Goal: Complete application form

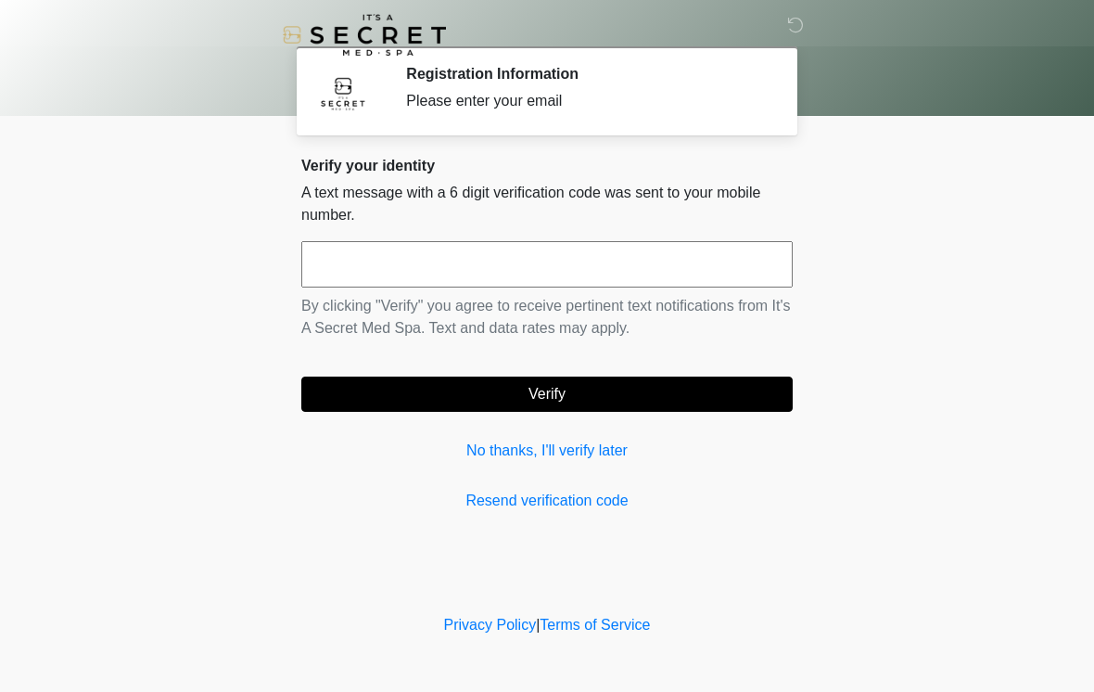
click at [669, 485] on div "Verify your identity A text message with a 6 digit verification code was sent t…" at bounding box center [546, 334] width 491 height 355
click at [636, 267] on input "text" at bounding box center [546, 264] width 491 height 46
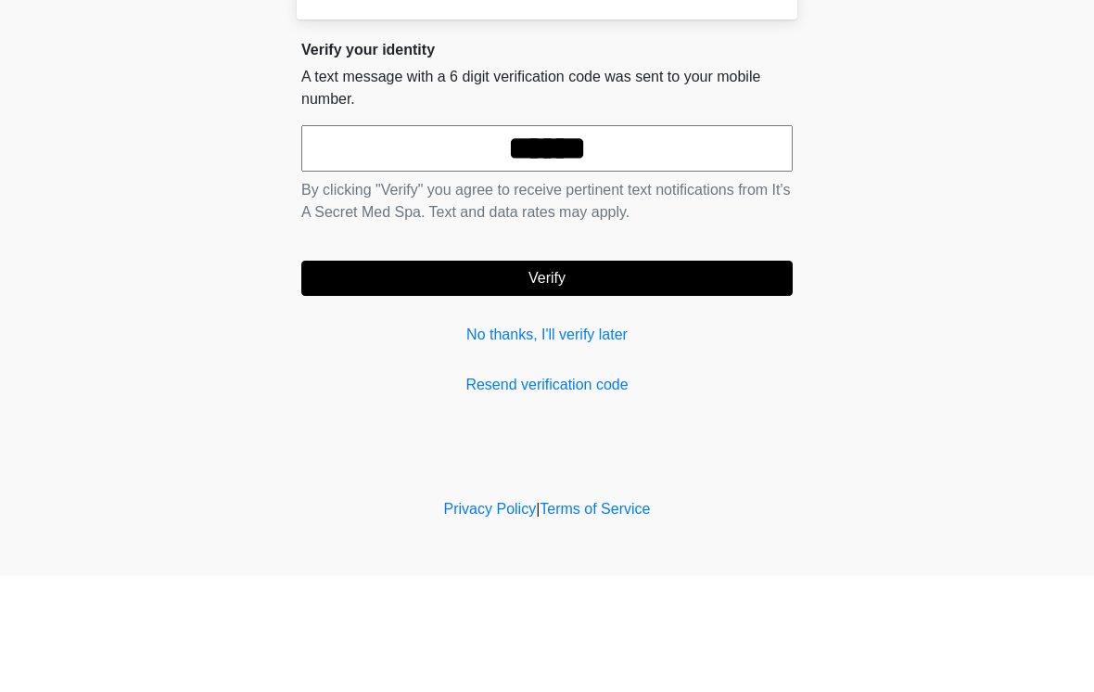
type input "******"
click at [623, 376] on button "Verify" at bounding box center [546, 393] width 491 height 35
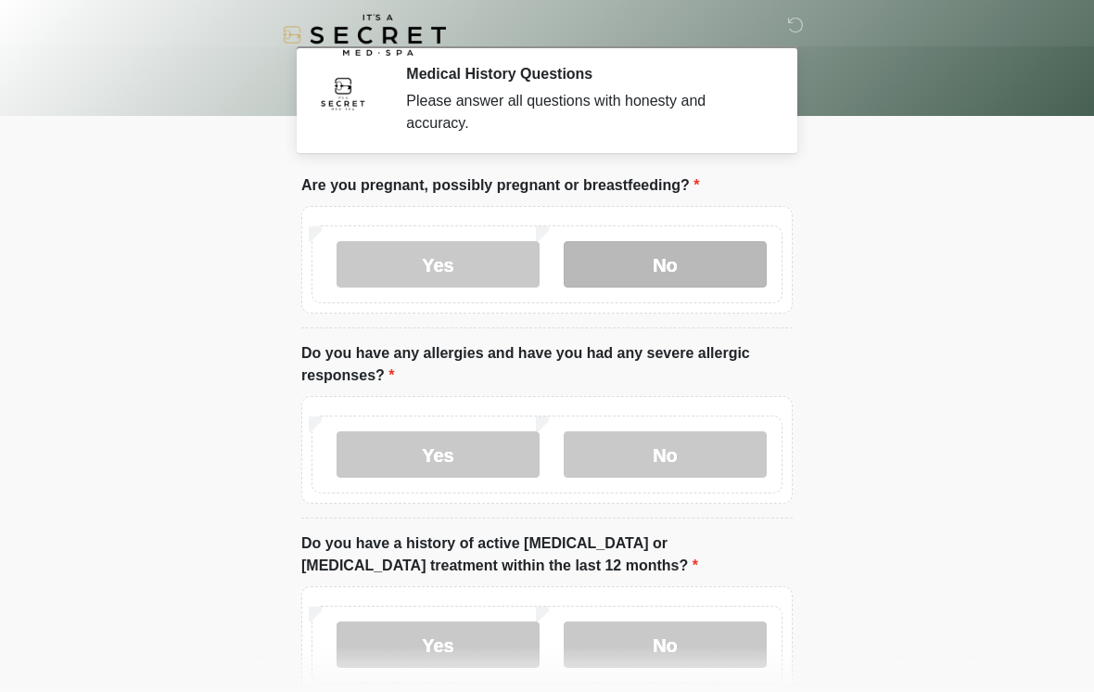
click at [727, 271] on label "No" at bounding box center [665, 264] width 203 height 46
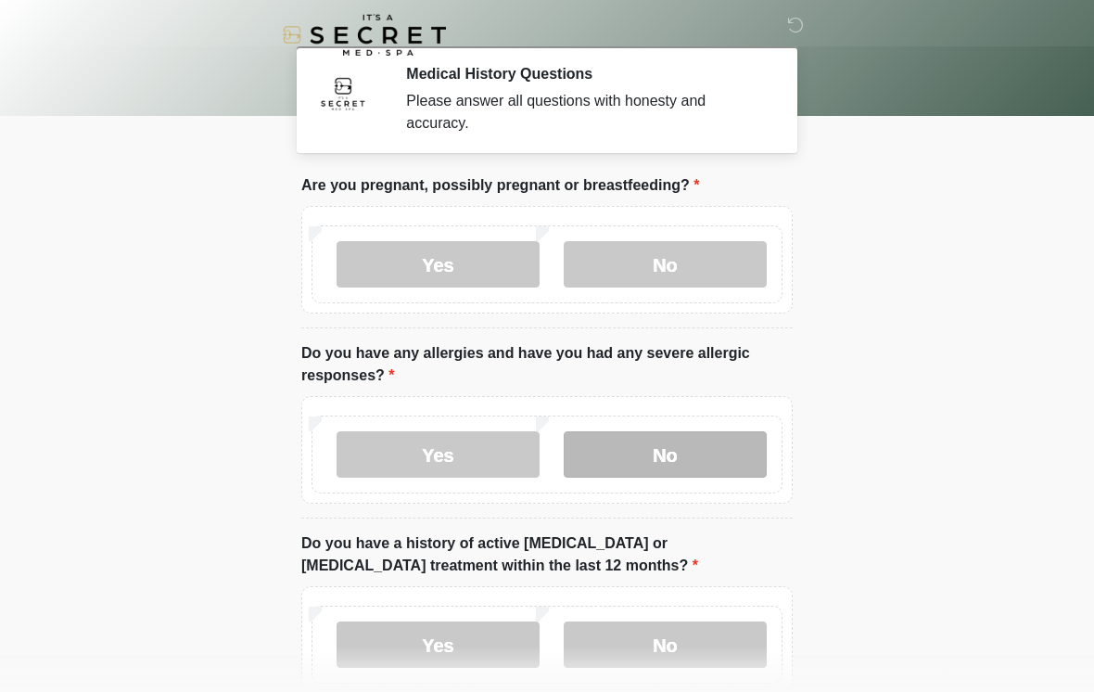
click at [684, 458] on label "No" at bounding box center [665, 454] width 203 height 46
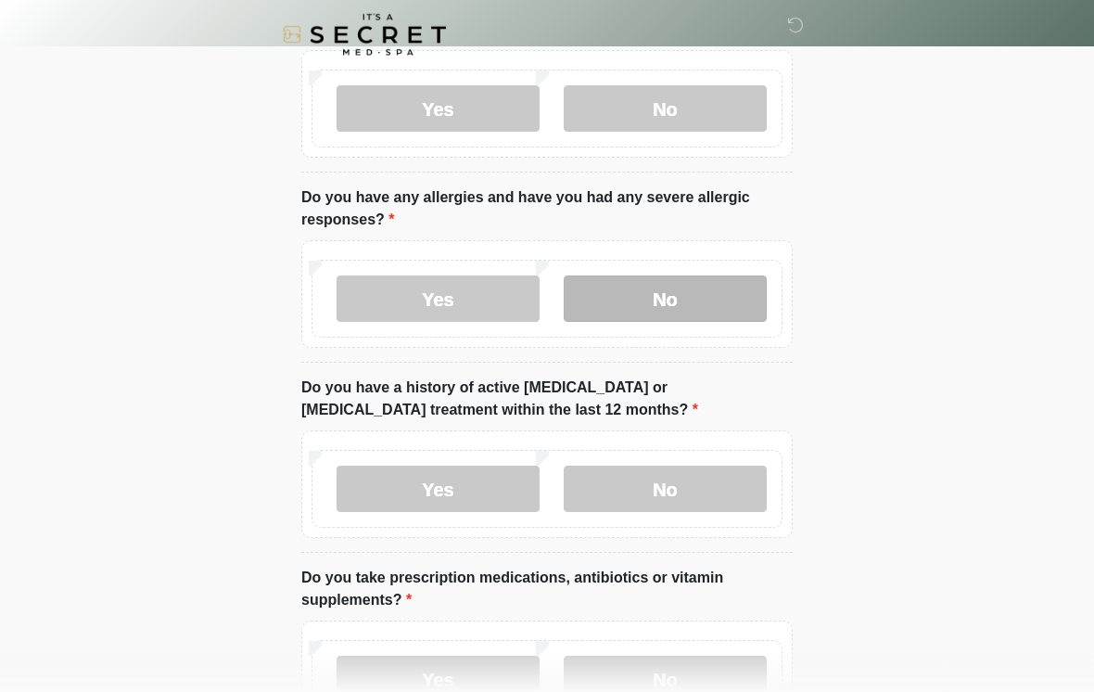
scroll to position [157, 0]
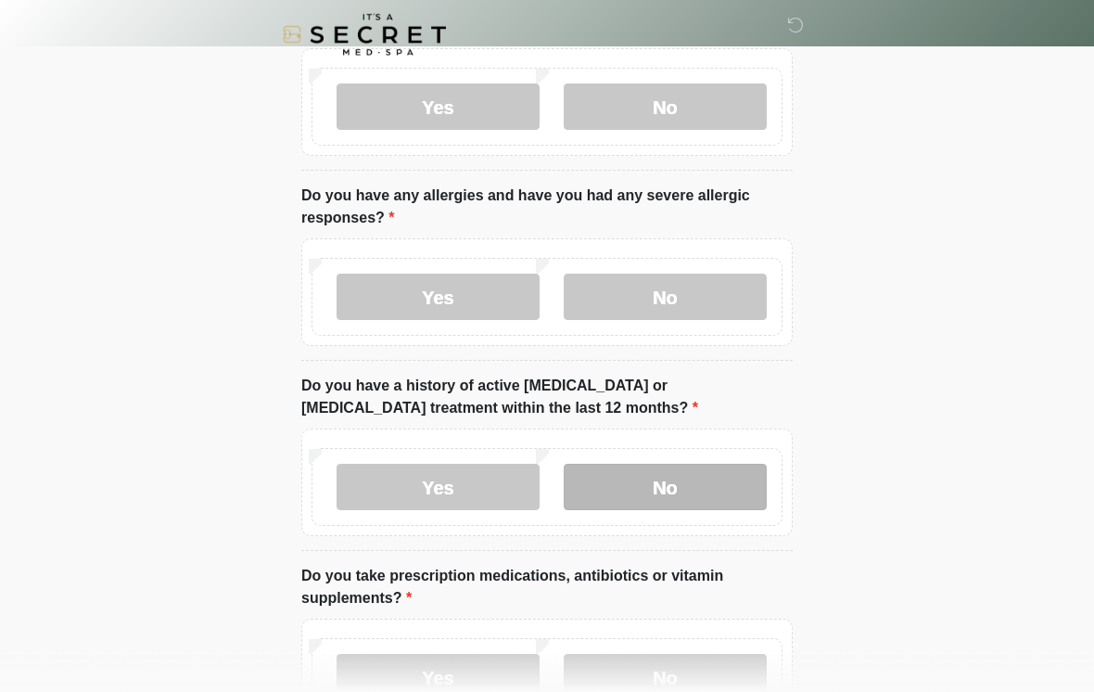
click at [724, 479] on label "No" at bounding box center [665, 487] width 203 height 46
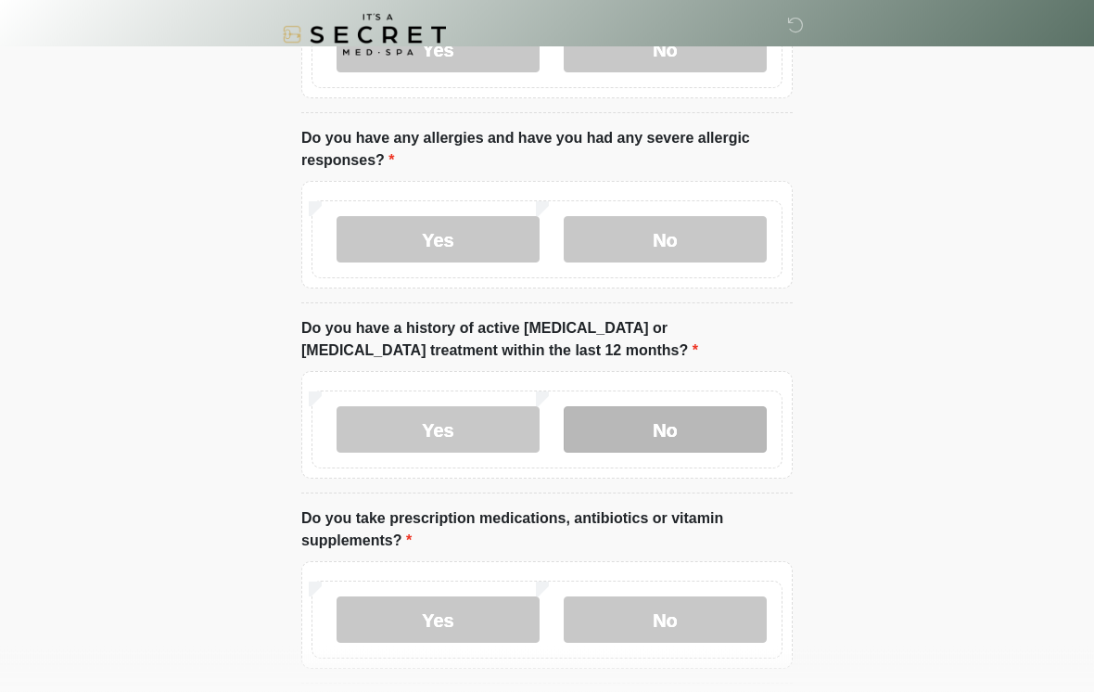
scroll to position [362, 0]
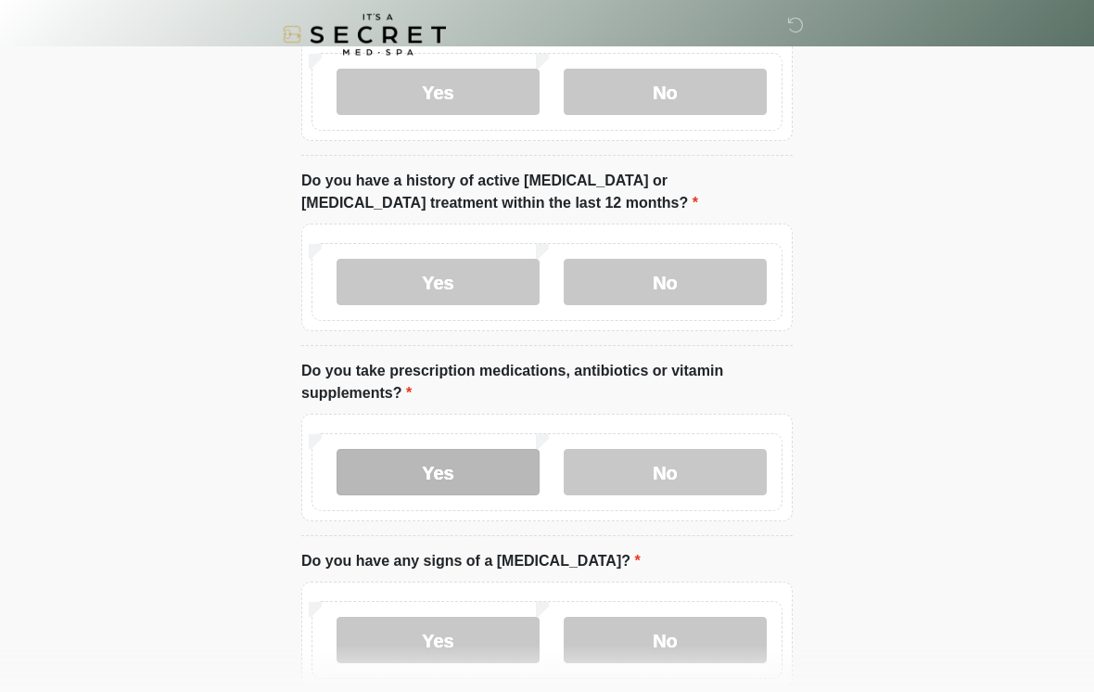
click at [514, 477] on label "Yes" at bounding box center [438, 473] width 203 height 46
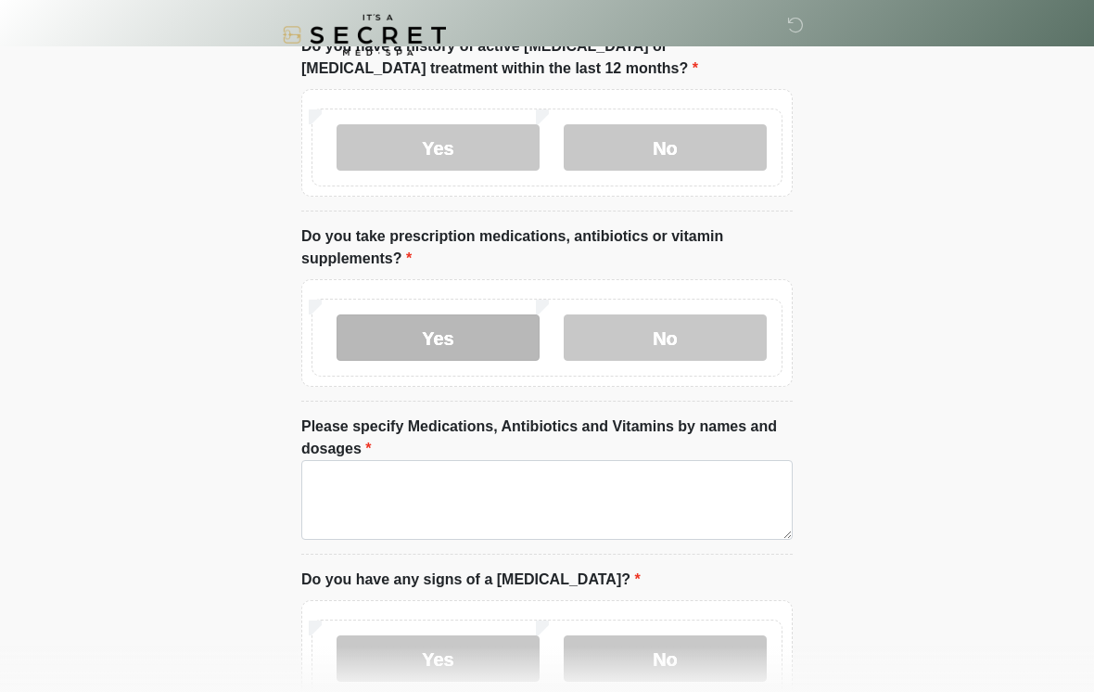
scroll to position [496, 0]
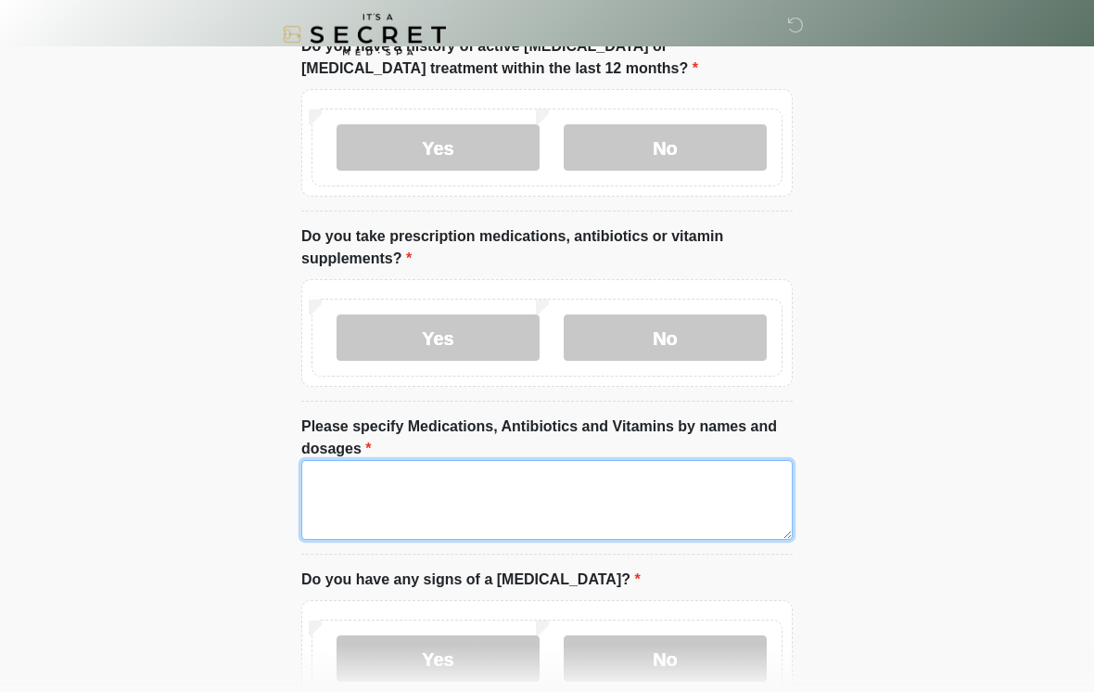
click at [669, 481] on textarea "Please specify Medications, Antibiotics and Vitamins by names and dosages" at bounding box center [546, 501] width 491 height 80
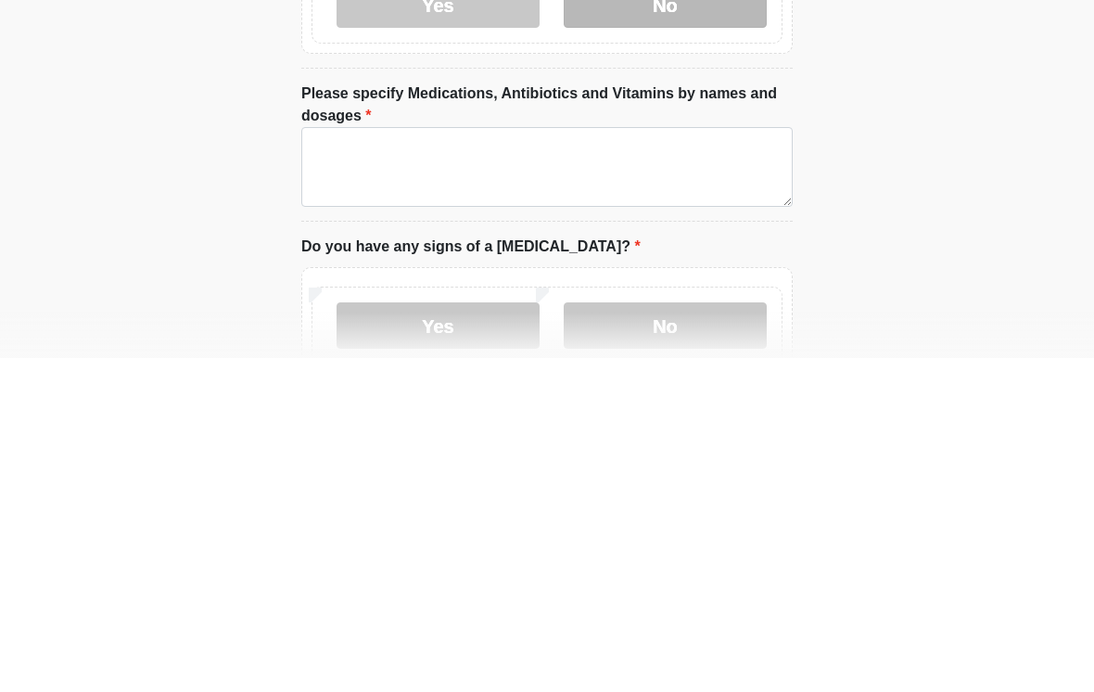
click at [730, 315] on label "No" at bounding box center [665, 338] width 203 height 46
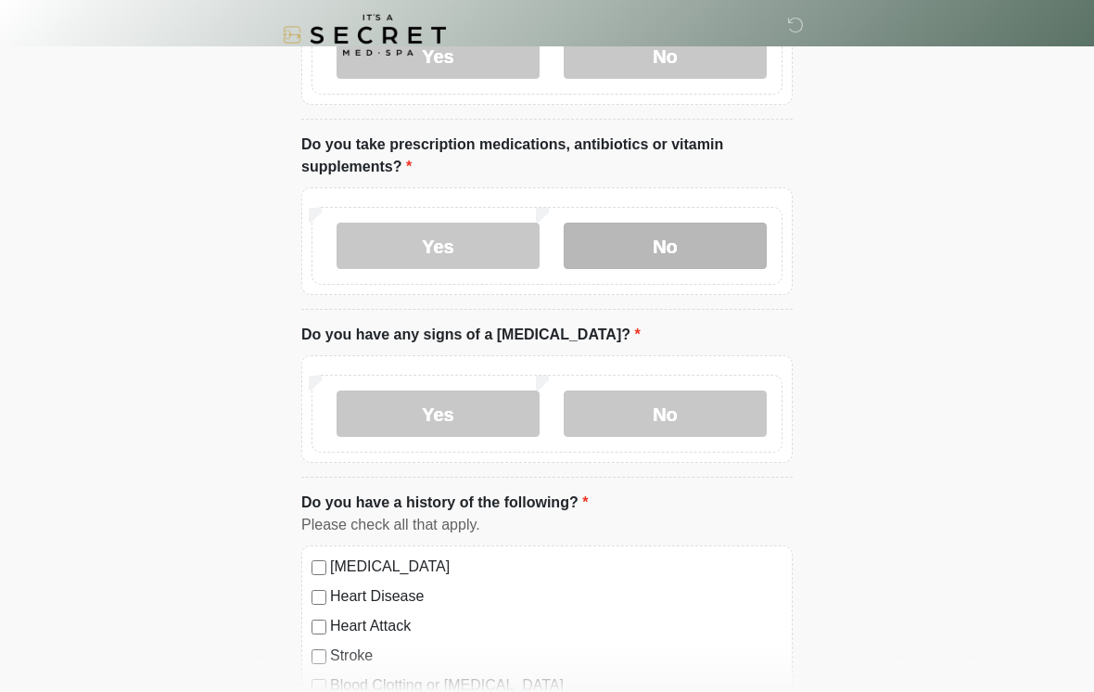
scroll to position [648, 0]
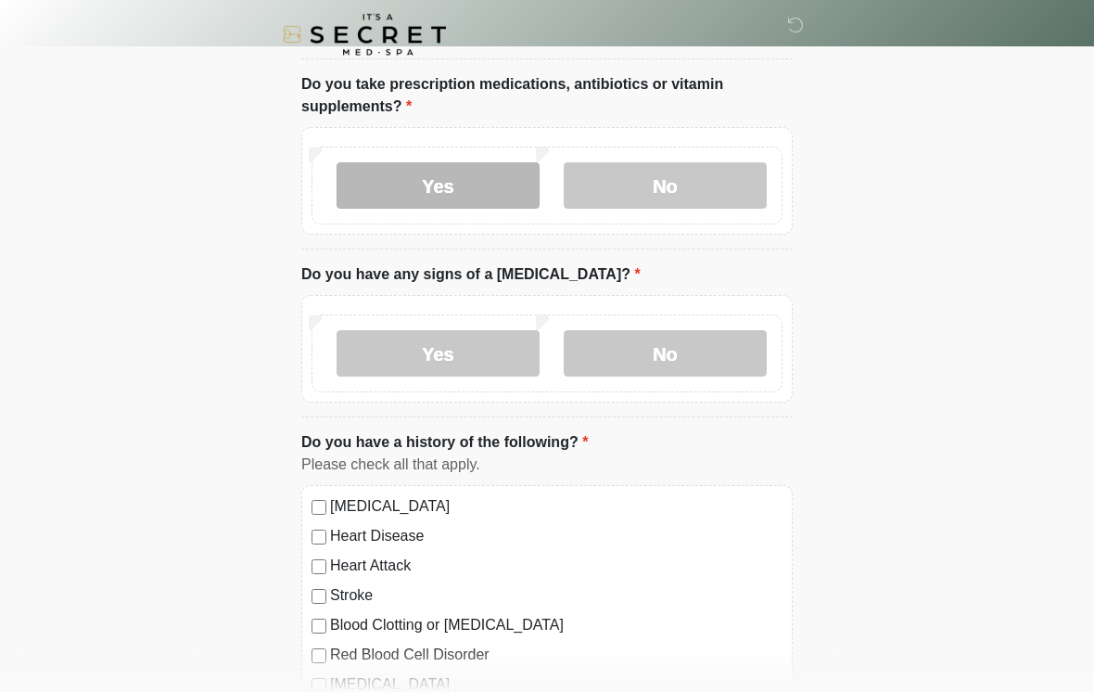
click at [471, 180] on label "Yes" at bounding box center [438, 186] width 203 height 46
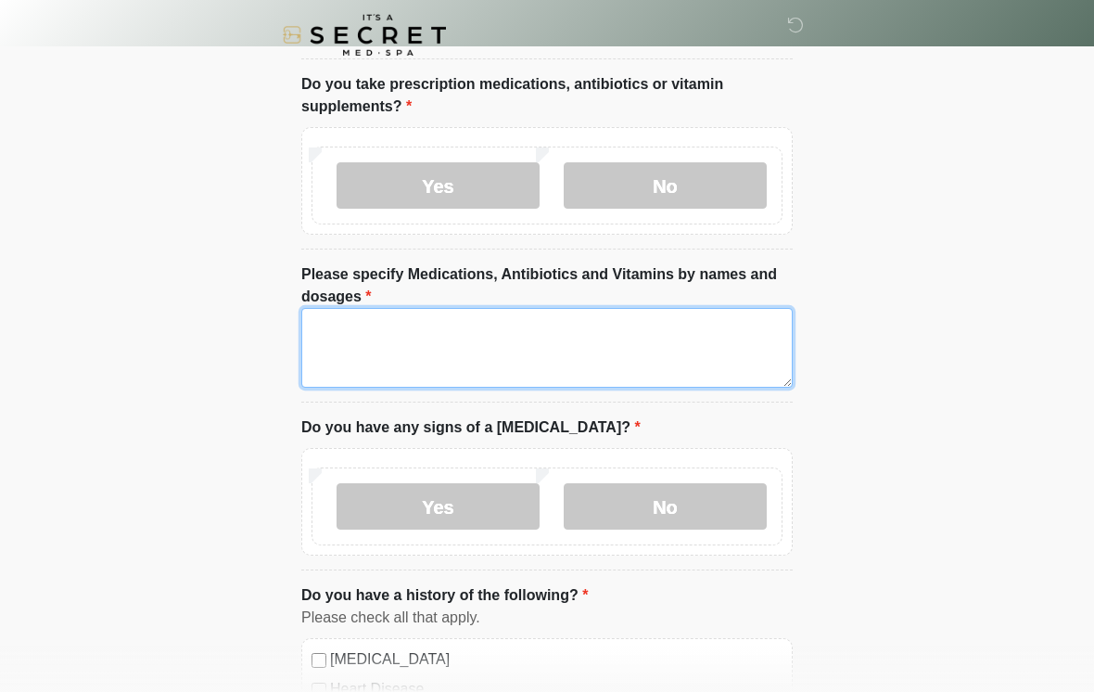
click at [678, 349] on textarea "Please specify Medications, Antibiotics and Vitamins by names and dosages" at bounding box center [546, 348] width 491 height 80
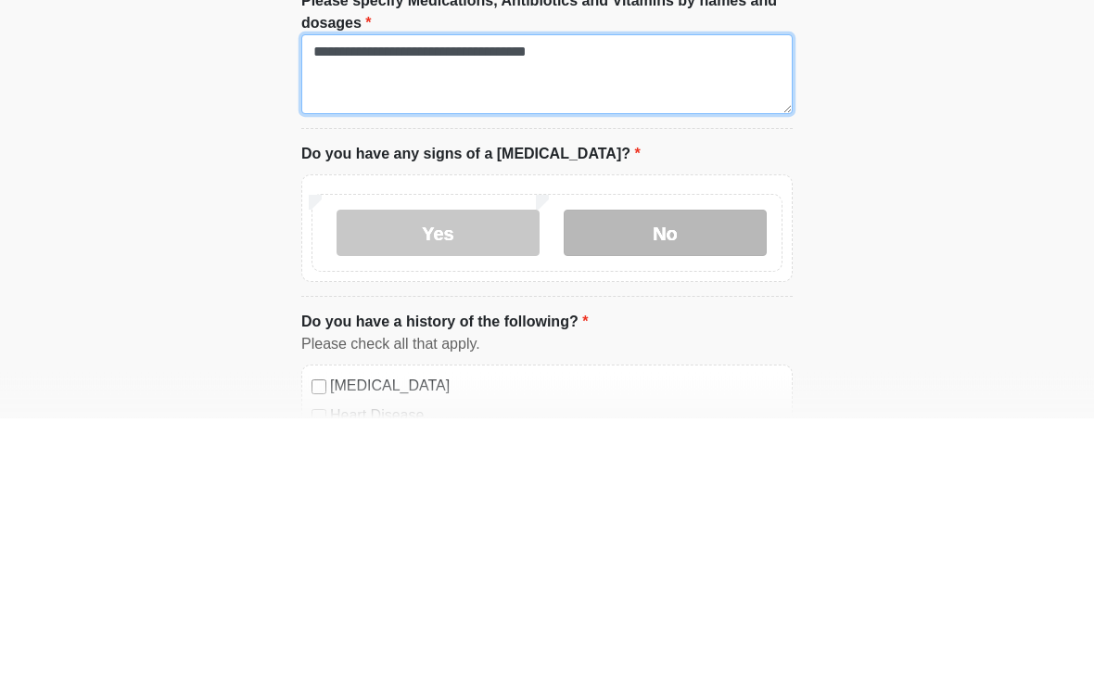
type textarea "**********"
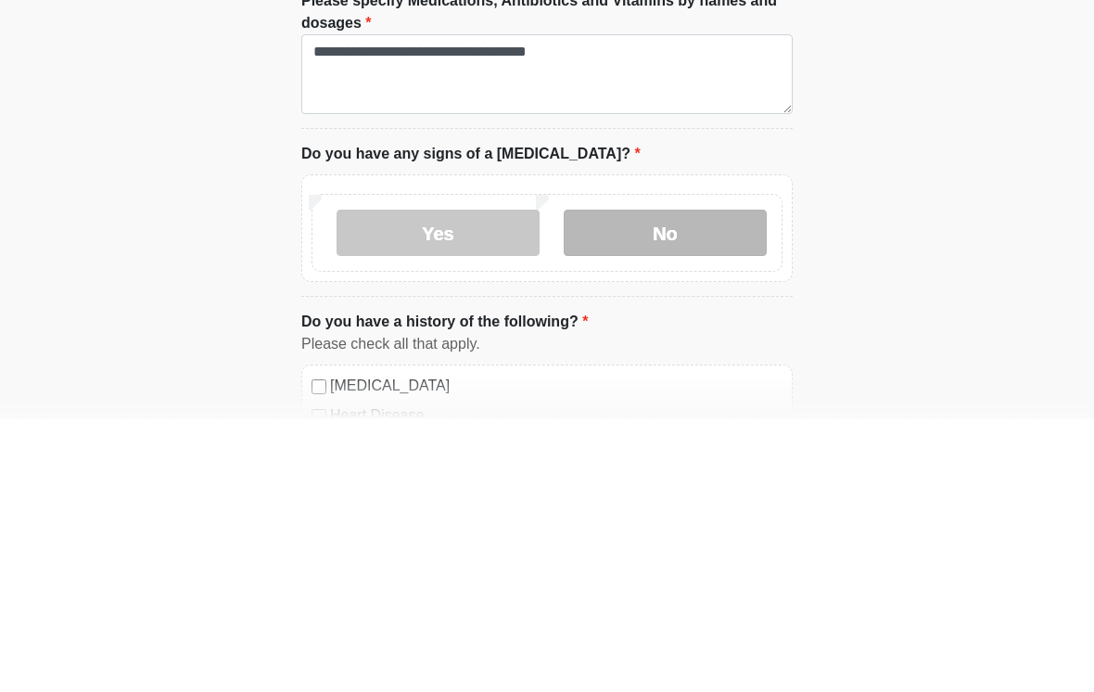
click at [674, 484] on label "No" at bounding box center [665, 507] width 203 height 46
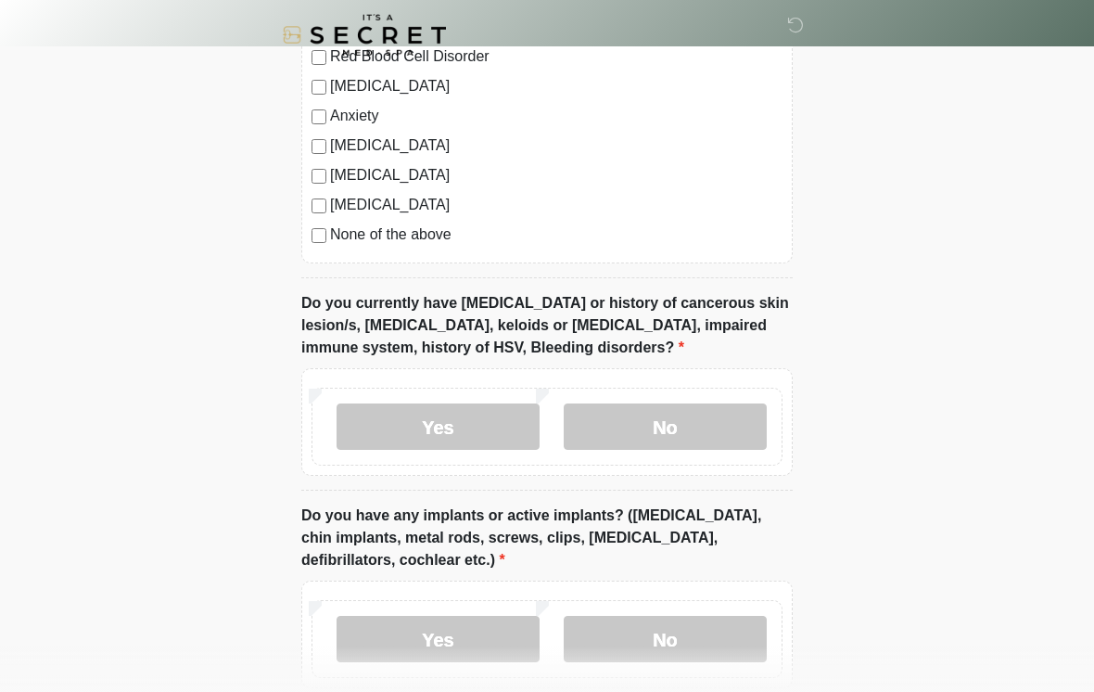
scroll to position [1430, 0]
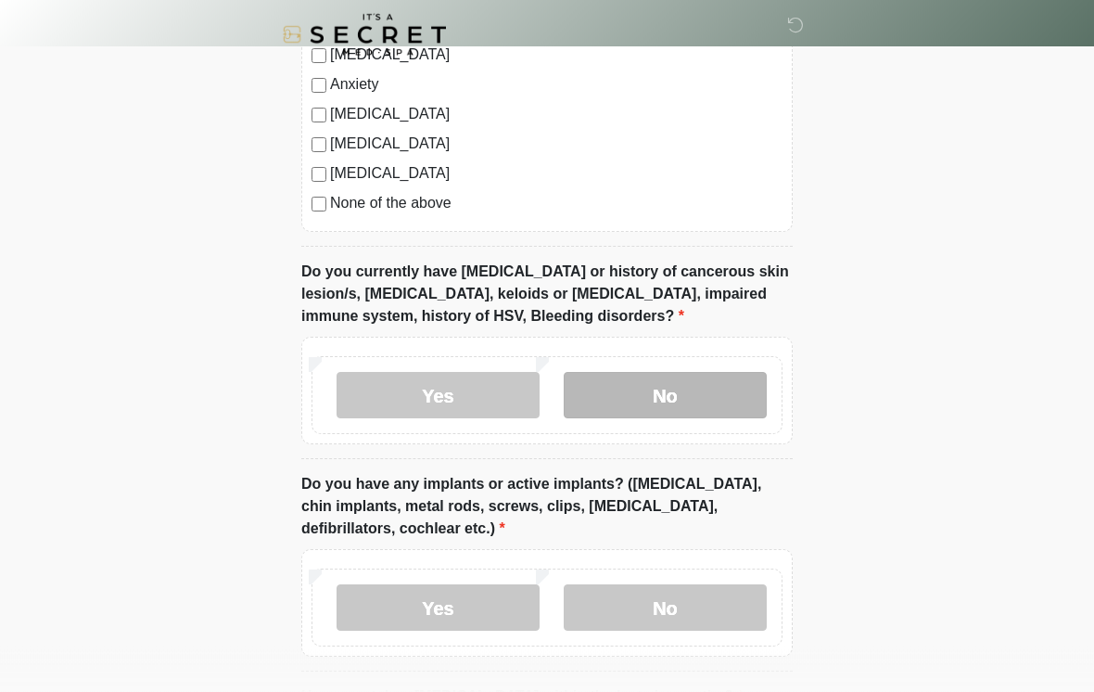
click at [667, 394] on label "No" at bounding box center [665, 396] width 203 height 46
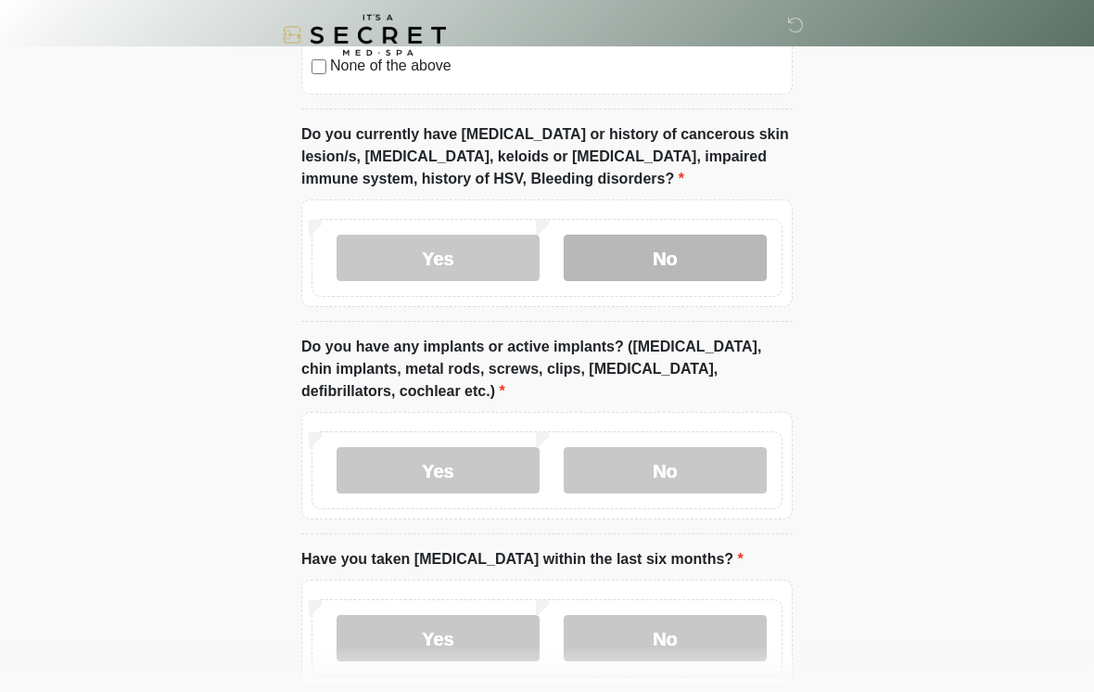
scroll to position [1582, 0]
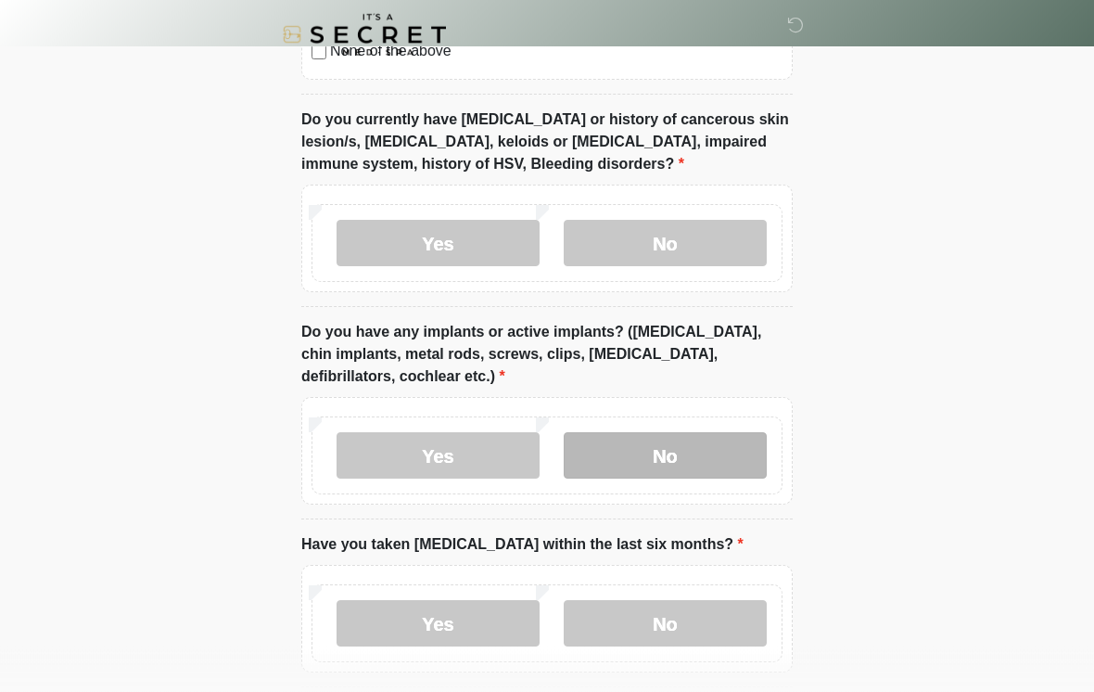
click at [710, 448] on label "No" at bounding box center [665, 456] width 203 height 46
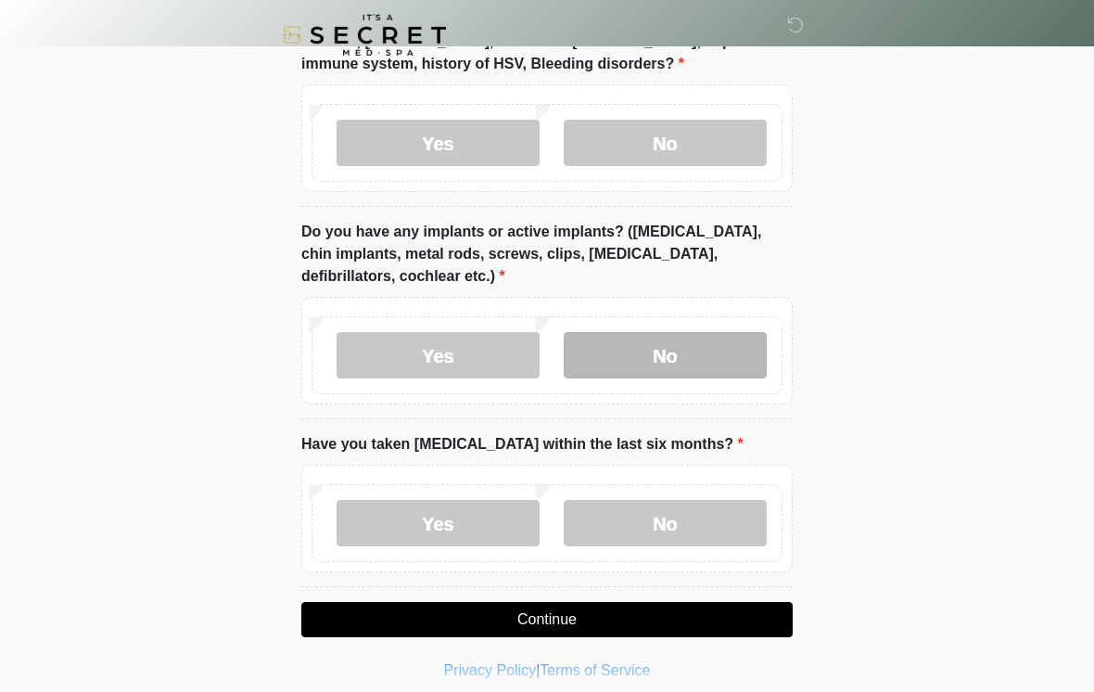
scroll to position [1696, 0]
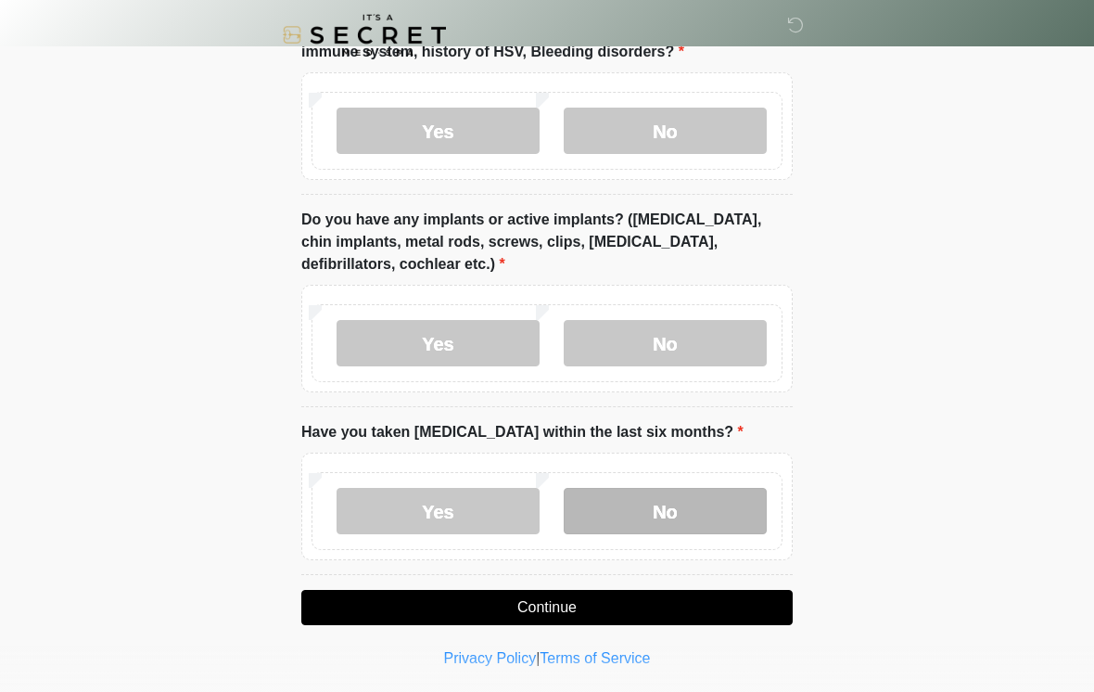
click at [695, 492] on label "No" at bounding box center [665, 511] width 203 height 46
click at [613, 603] on button "Continue" at bounding box center [546, 607] width 491 height 35
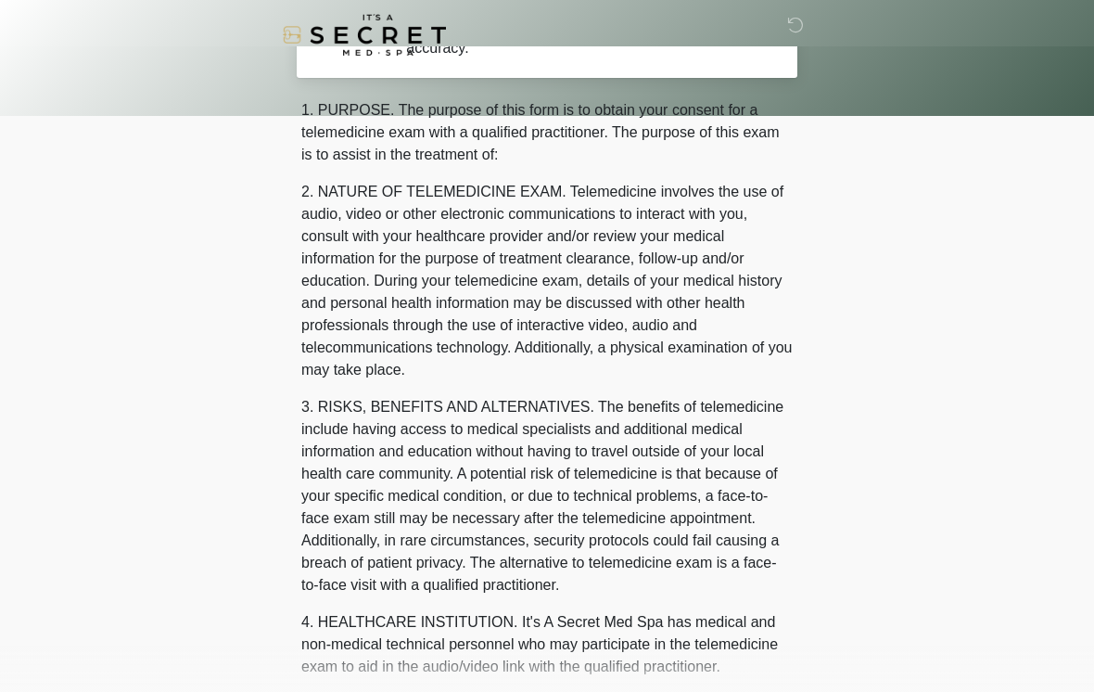
scroll to position [0, 0]
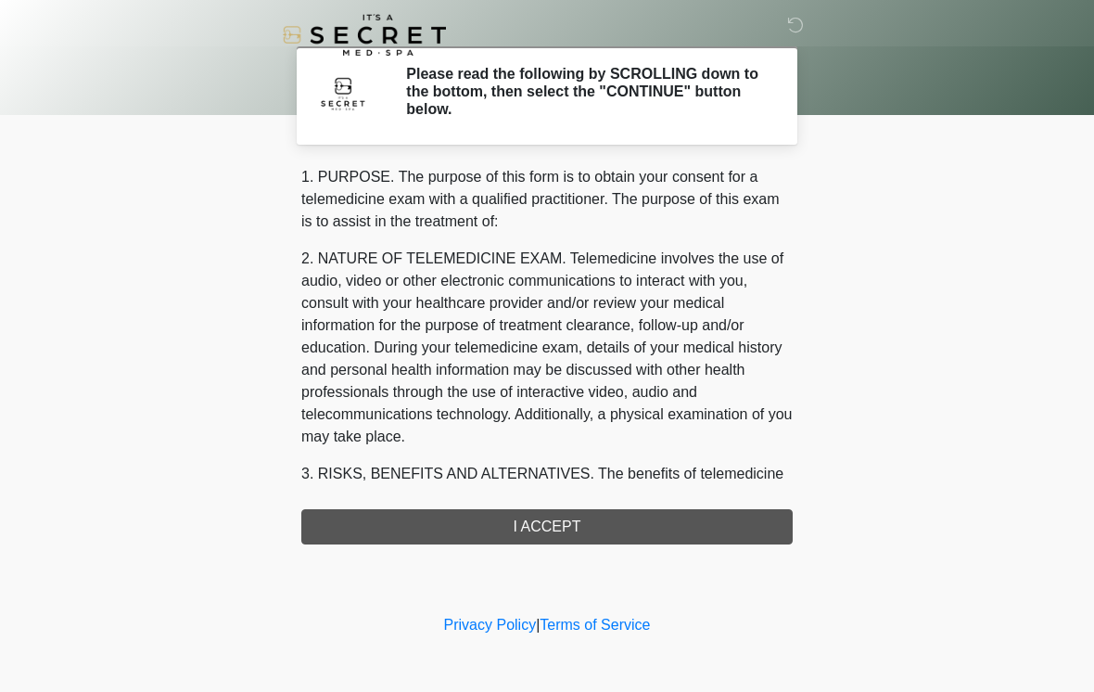
click at [532, 539] on div "1. PURPOSE. The purpose of this form is to obtain your consent for a telemedici…" at bounding box center [546, 355] width 491 height 378
click at [582, 527] on div "1. PURPOSE. The purpose of this form is to obtain your consent for a telemedici…" at bounding box center [546, 355] width 491 height 378
click at [589, 524] on div "1. PURPOSE. The purpose of this form is to obtain your consent for a telemedici…" at bounding box center [546, 355] width 491 height 378
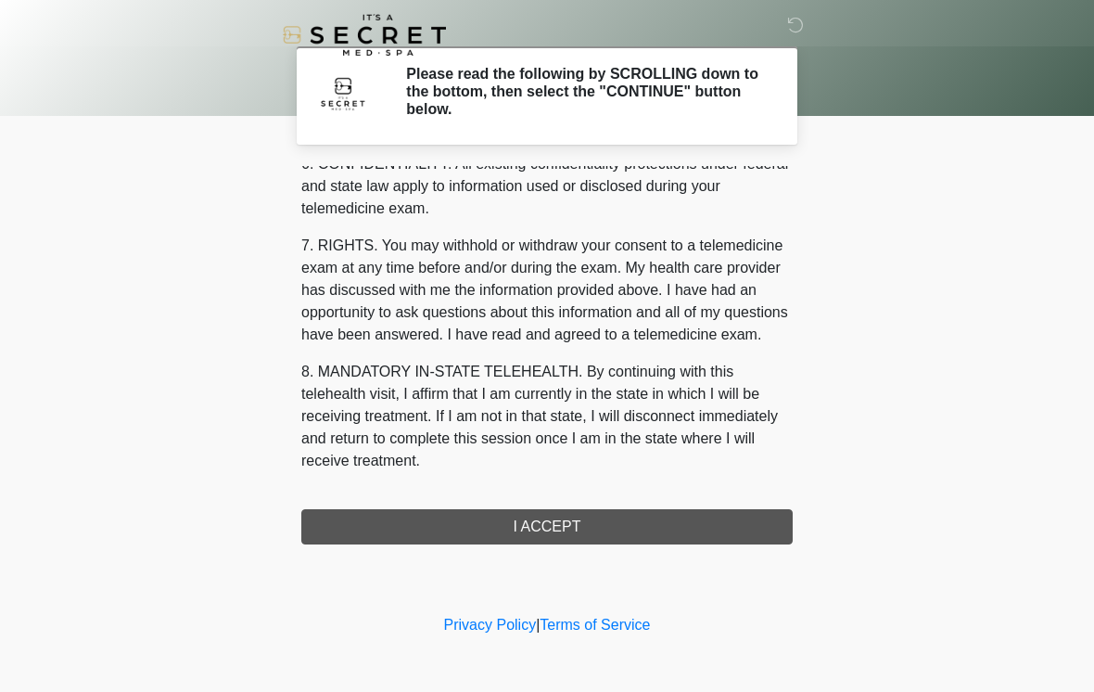
scroll to position [755, 0]
click at [595, 526] on button "I ACCEPT" at bounding box center [546, 526] width 491 height 35
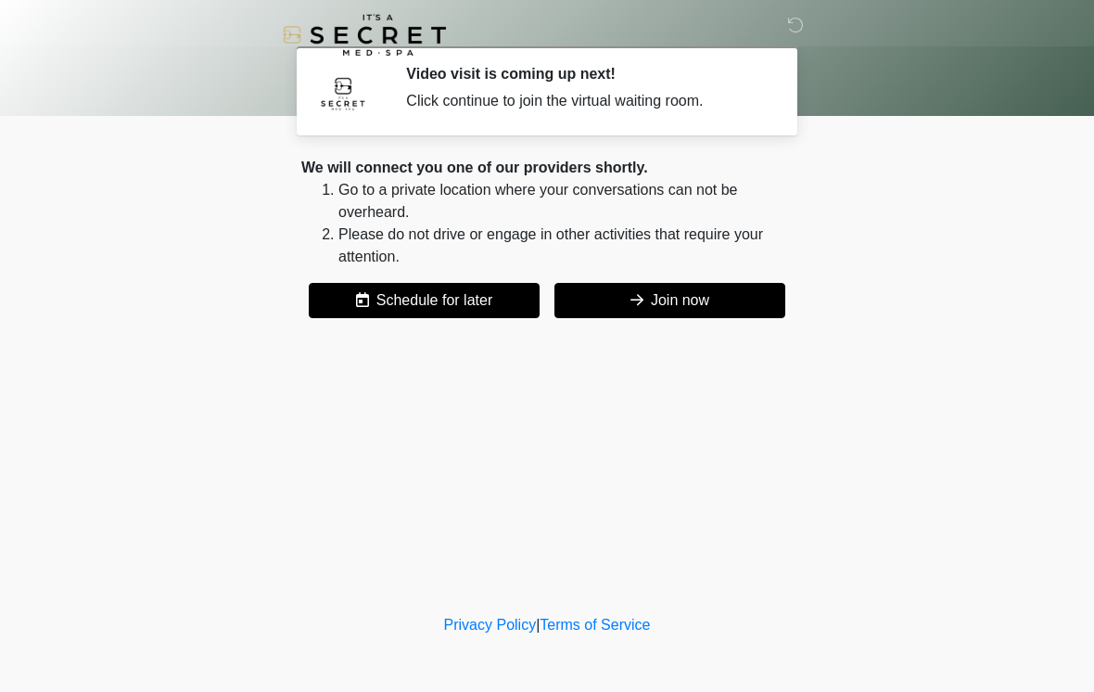
click at [655, 309] on button "Join now" at bounding box center [669, 300] width 231 height 35
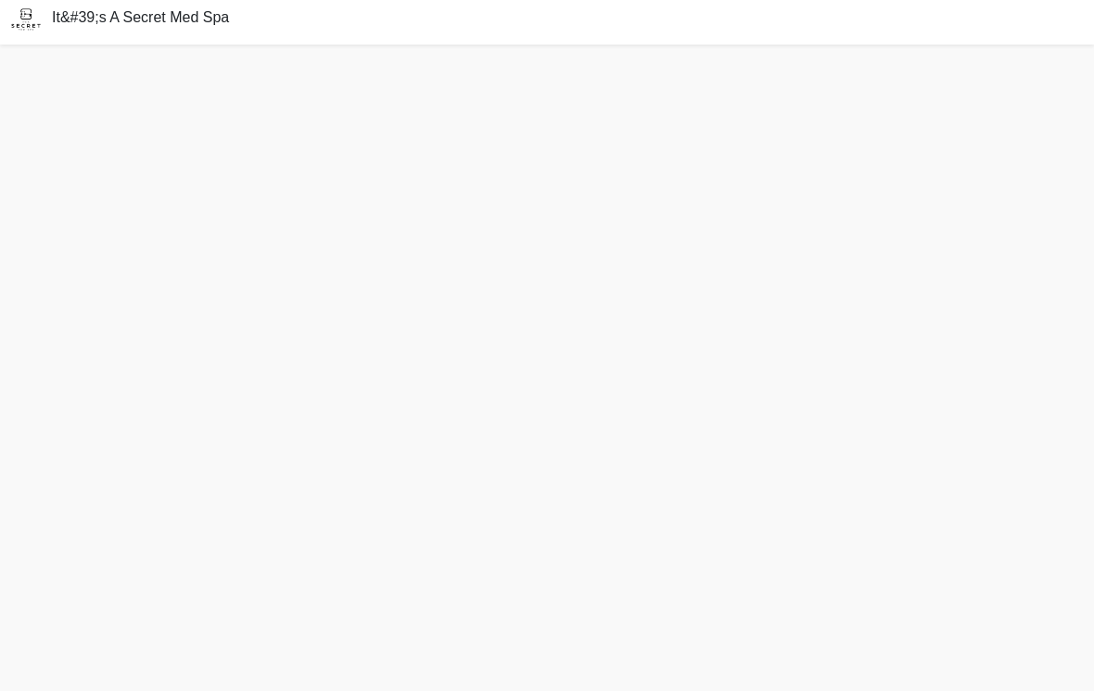
scroll to position [34, 0]
